Goal: Information Seeking & Learning: Learn about a topic

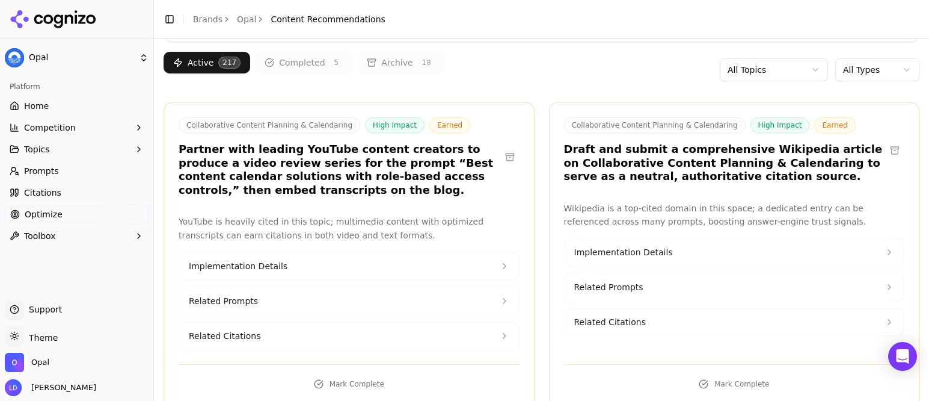
scroll to position [114, 0]
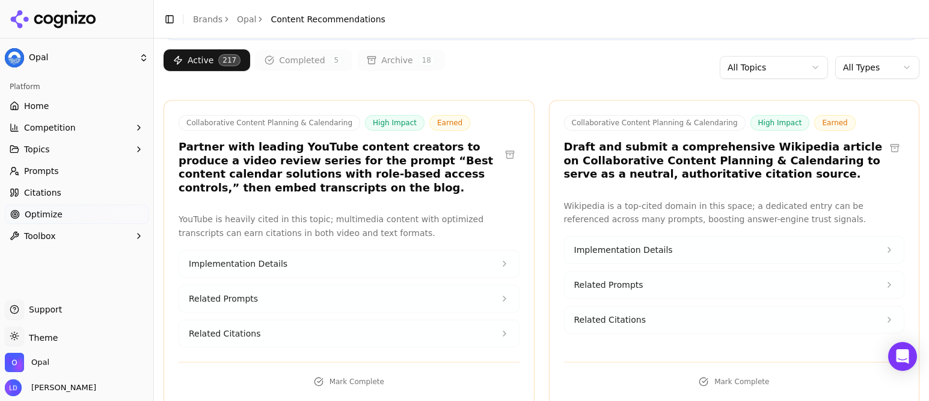
click at [354, 260] on button "Implementation Details" at bounding box center [349, 263] width 340 height 26
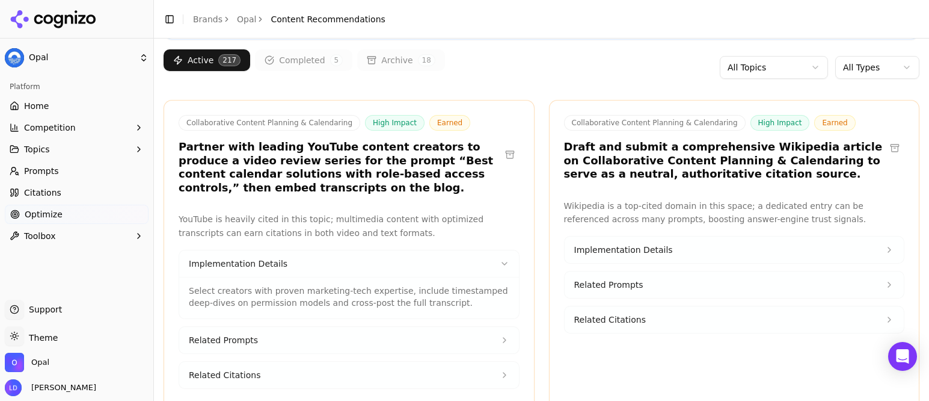
click at [321, 333] on button "Related Prompts" at bounding box center [349, 340] width 340 height 26
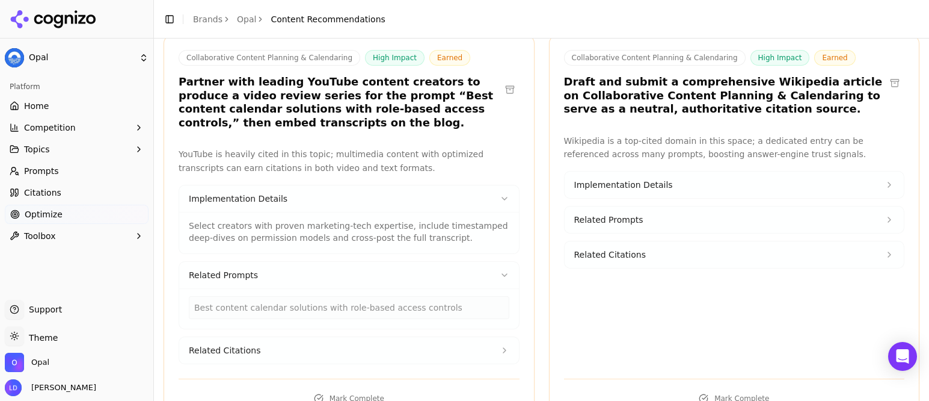
click at [293, 344] on button "Related Citations" at bounding box center [349, 350] width 340 height 26
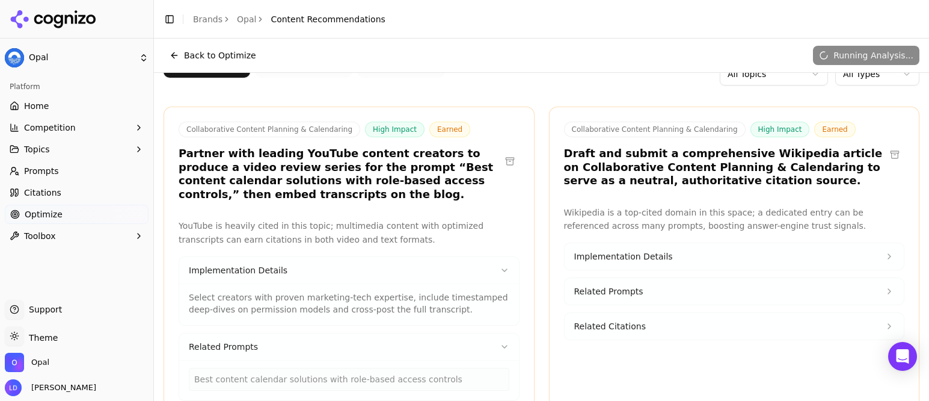
scroll to position [89, 0]
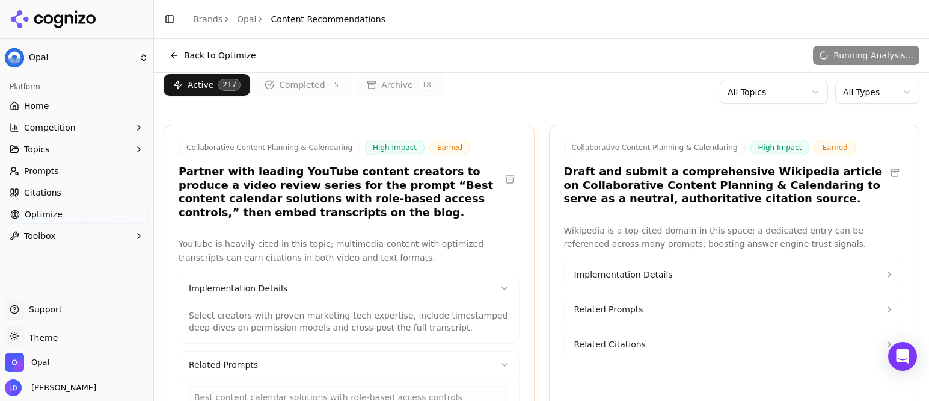
click at [387, 254] on p "YouTube is heavily cited in this topic; multimedia content with optimized trans…" at bounding box center [349, 251] width 341 height 28
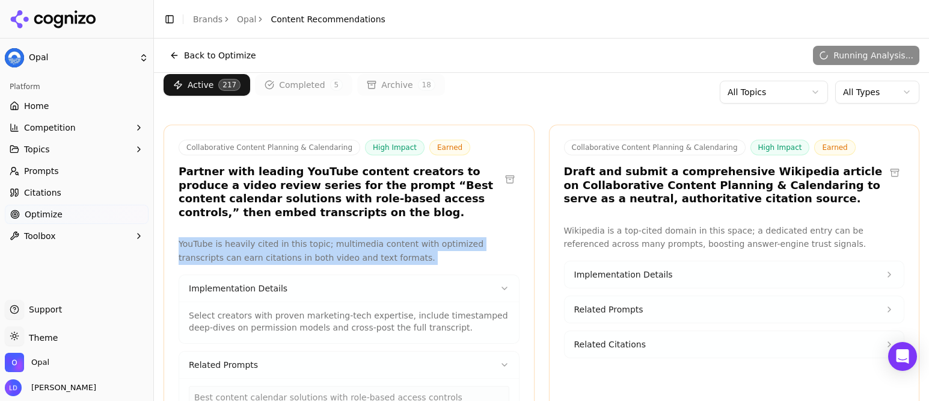
click at [387, 254] on p "YouTube is heavily cited in this topic; multimedia content with optimized trans…" at bounding box center [349, 251] width 341 height 28
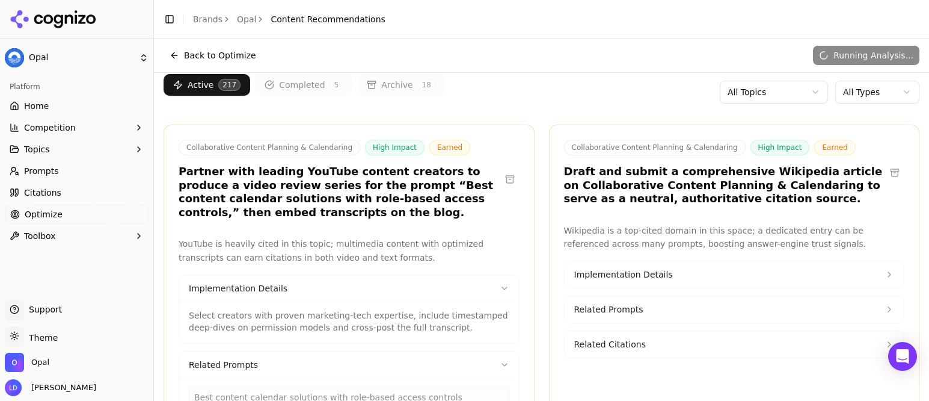
click at [413, 209] on h3 "Partner with leading YouTube content creators to produce a video review series …" at bounding box center [340, 192] width 322 height 54
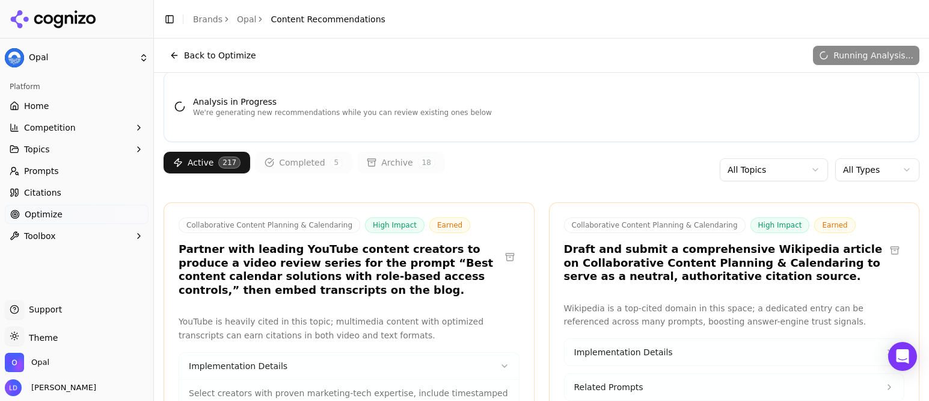
scroll to position [0, 0]
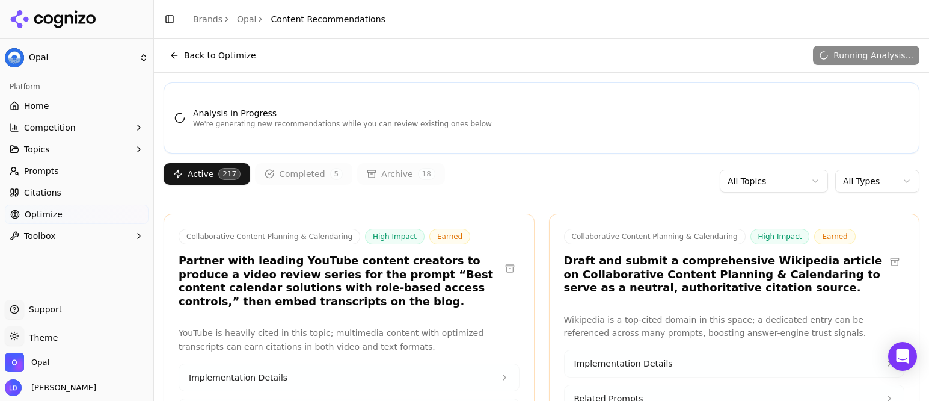
click at [849, 180] on html "Opal Platform Home Competition Topics Prompts Citations Optimize Toolbox Suppor…" at bounding box center [464, 200] width 929 height 401
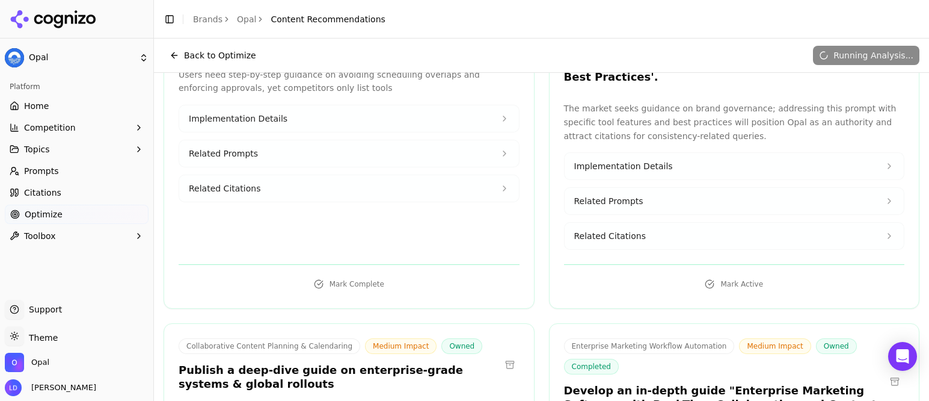
scroll to position [981, 0]
